Goal: Information Seeking & Learning: Learn about a topic

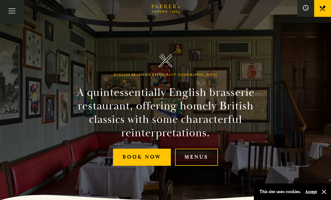
click at [213, 166] on link "Menus" at bounding box center [196, 157] width 43 height 17
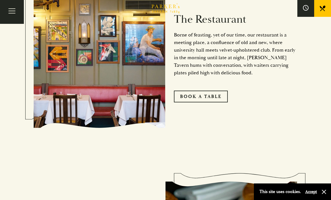
click at [312, 194] on button "Accept" at bounding box center [311, 191] width 12 height 5
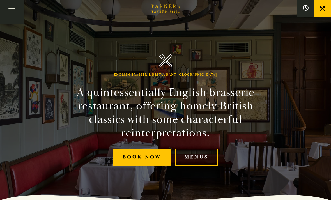
click at [210, 166] on link "Menus" at bounding box center [196, 157] width 43 height 17
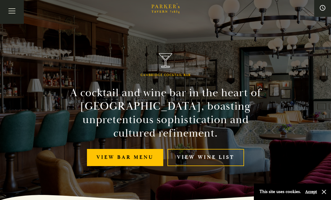
click at [140, 158] on link "View bar menu" at bounding box center [125, 157] width 76 height 17
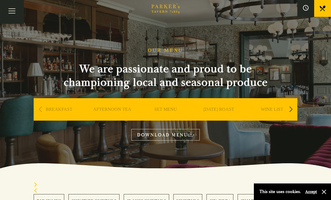
click at [167, 108] on link "SET MENU" at bounding box center [165, 118] width 23 height 22
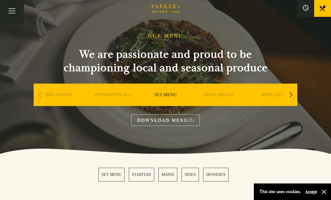
scroll to position [14, 0]
click at [225, 89] on div "[DATE] ROAST" at bounding box center [218, 103] width 50 height 39
click at [222, 94] on link "[DATE] ROAST" at bounding box center [218, 103] width 31 height 22
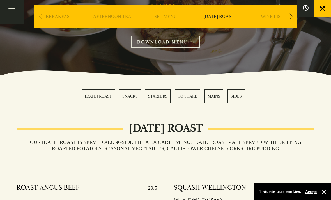
scroll to position [91, 0]
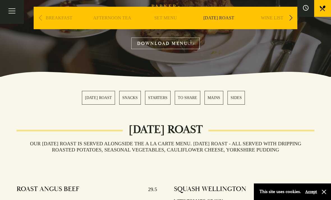
click at [171, 19] on link "SET MENU" at bounding box center [165, 26] width 23 height 22
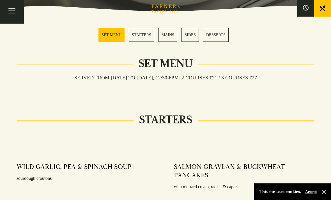
scroll to position [152, 0]
